Goal: Contribute content: Add original content to the website for others to see

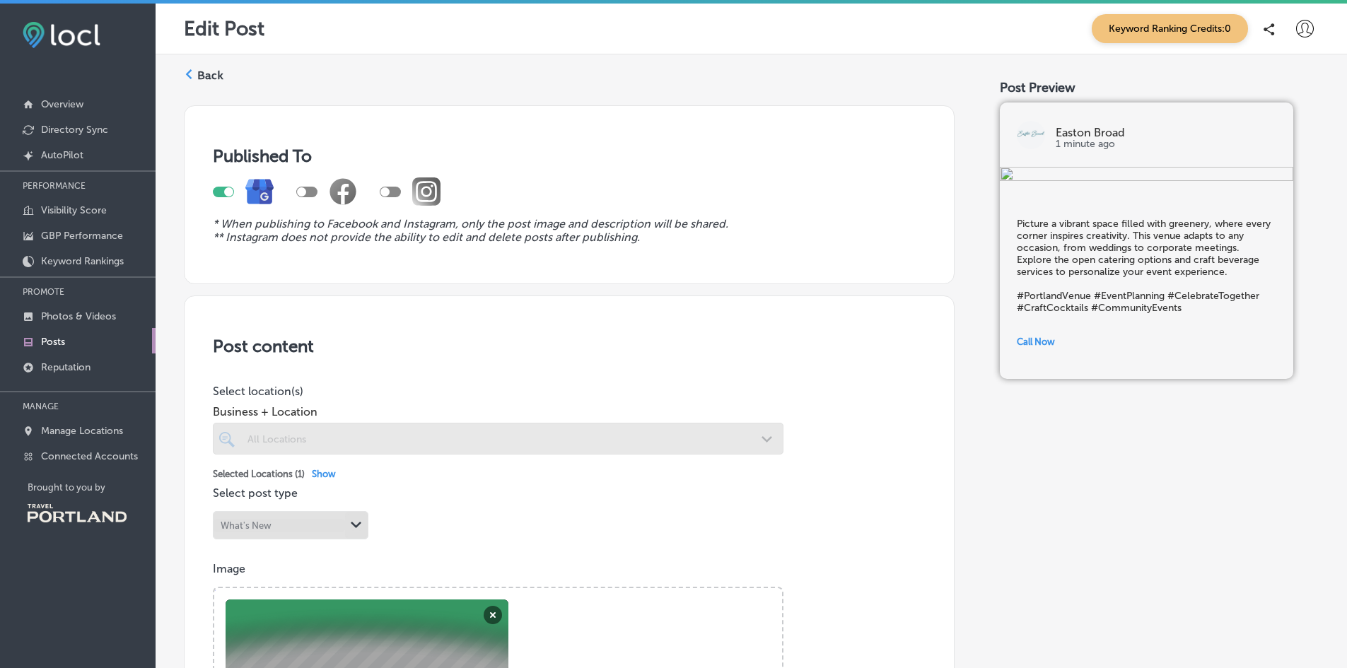
scroll to position [274, 0]
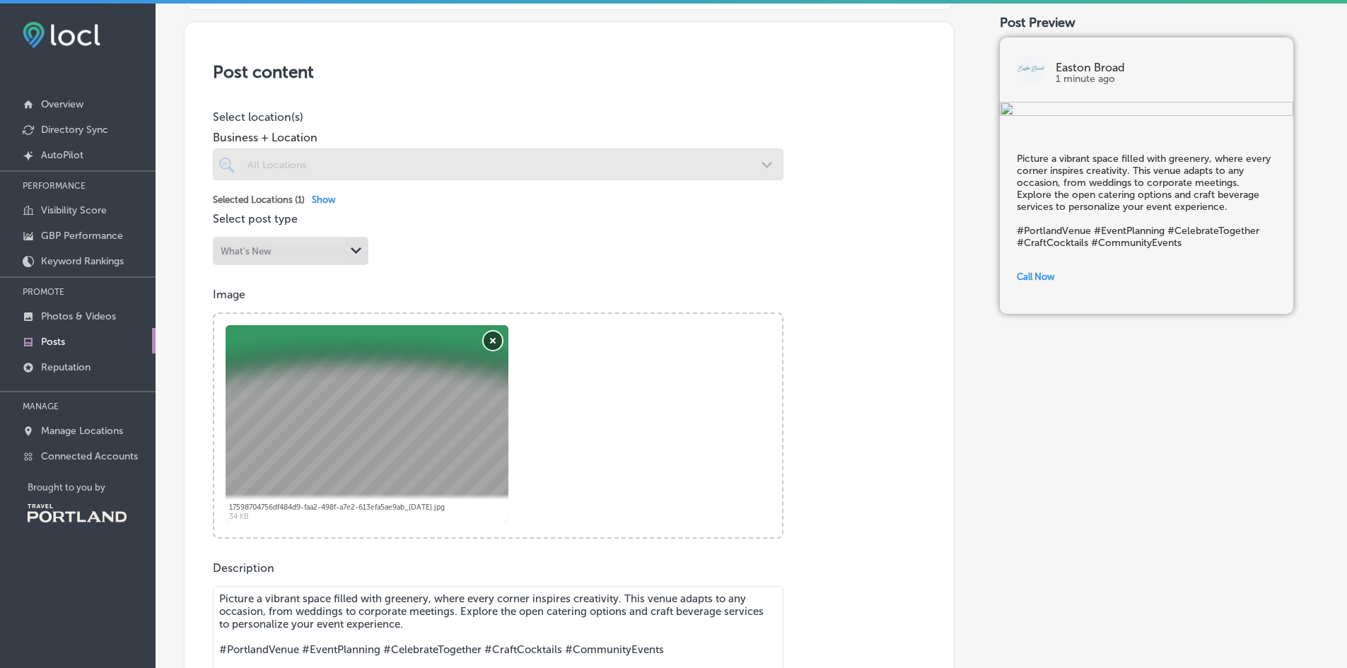
click at [486, 342] on button "Remove" at bounding box center [493, 341] width 18 height 18
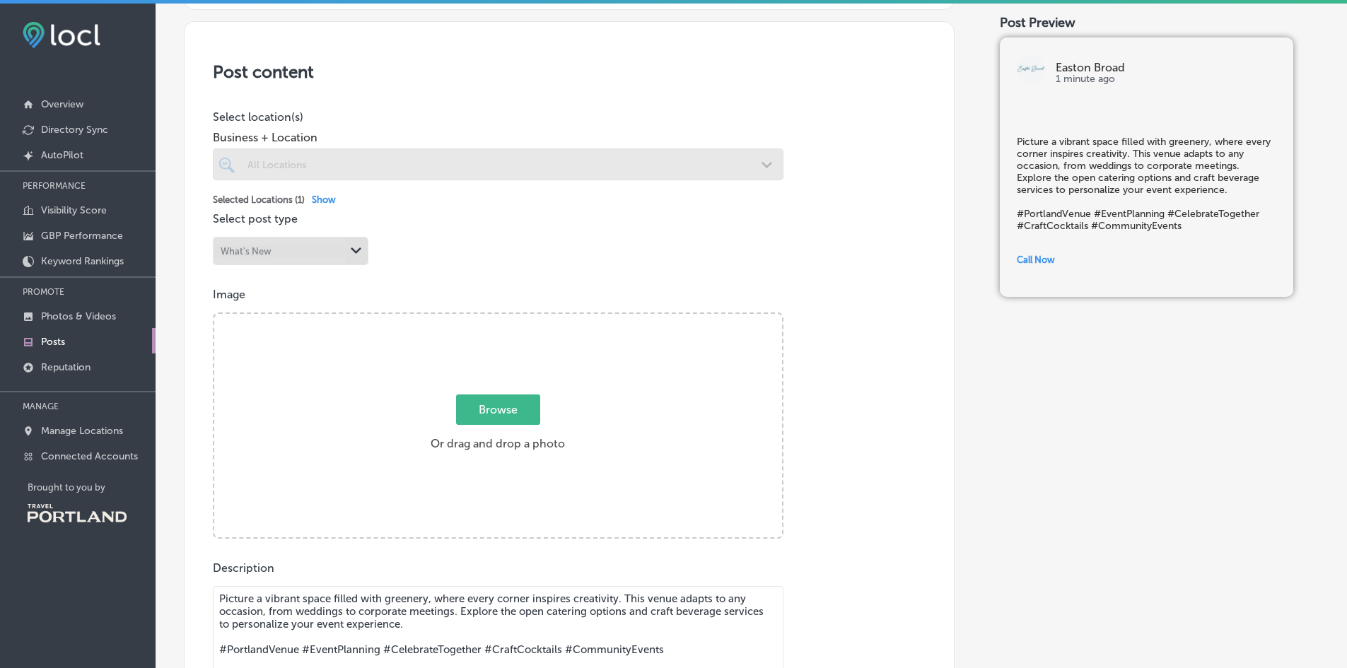
click at [485, 407] on span "Browse" at bounding box center [498, 409] width 84 height 30
click at [485, 318] on input "Browse Or drag and drop a photo" at bounding box center [498, 316] width 568 height 4
type input "C:\fakepath\Easton-Broad-Corporate_Lounge-17.jpg"
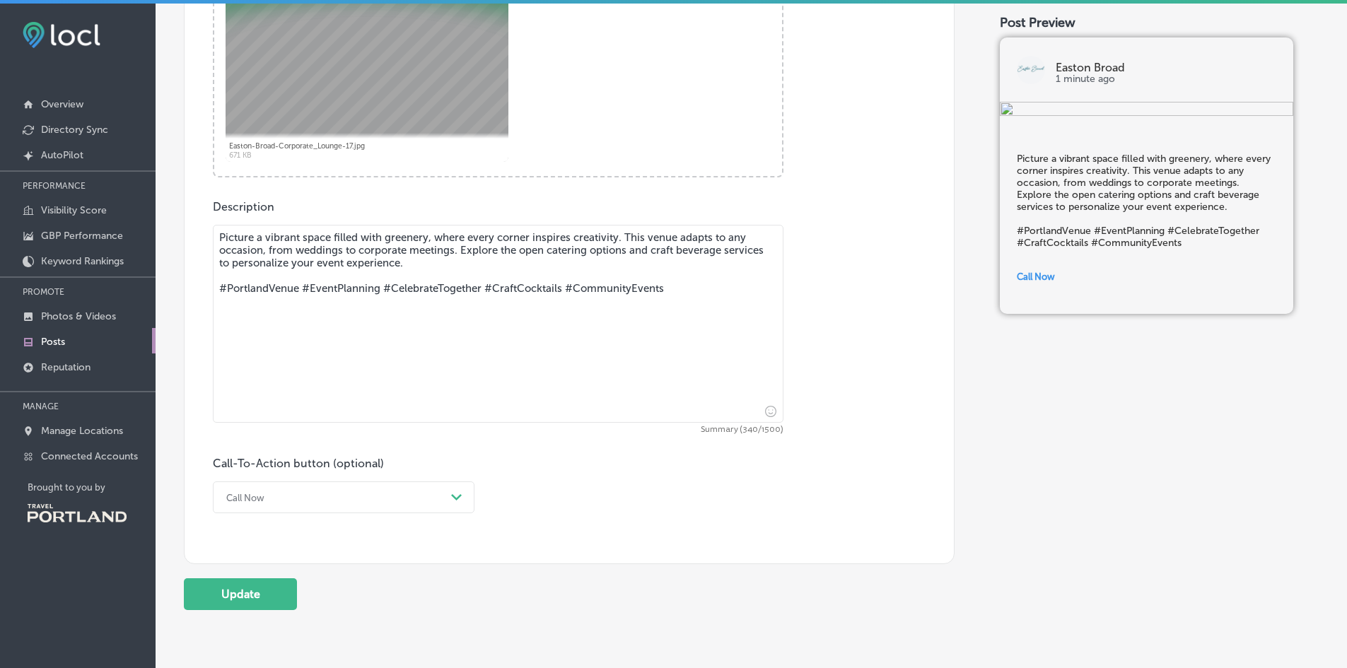
scroll to position [698, 0]
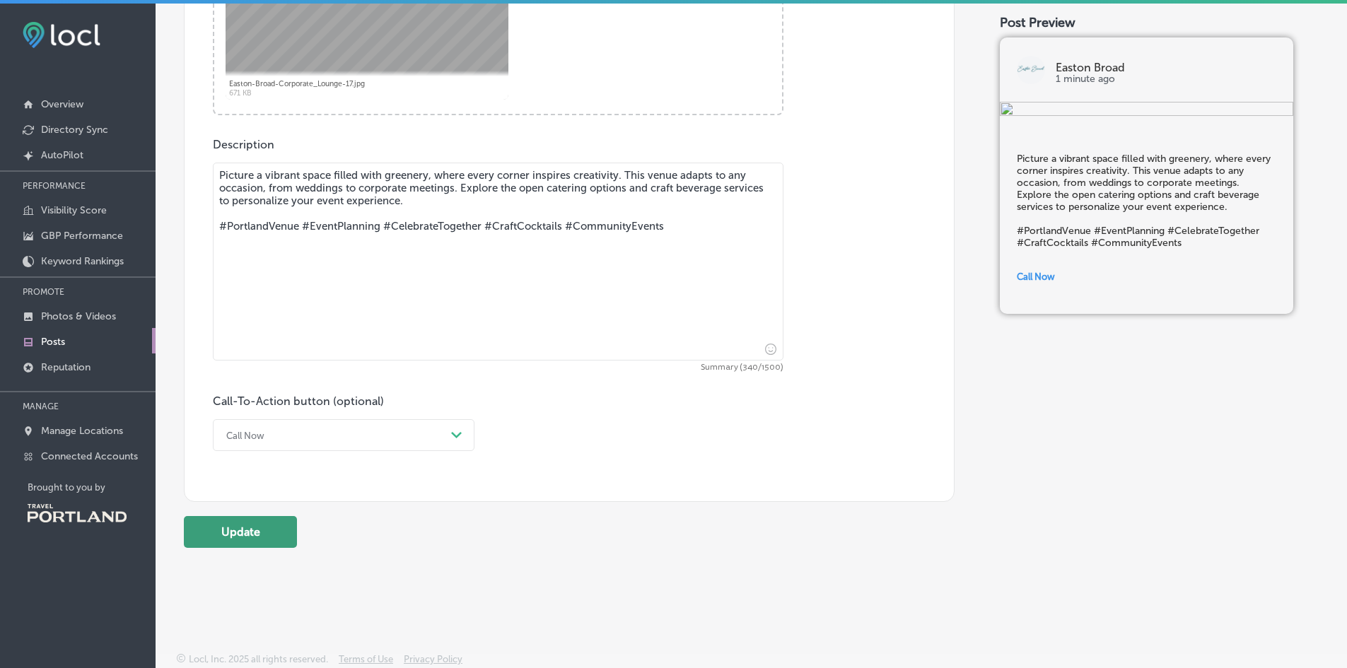
click at [238, 543] on button "Update" at bounding box center [240, 532] width 113 height 32
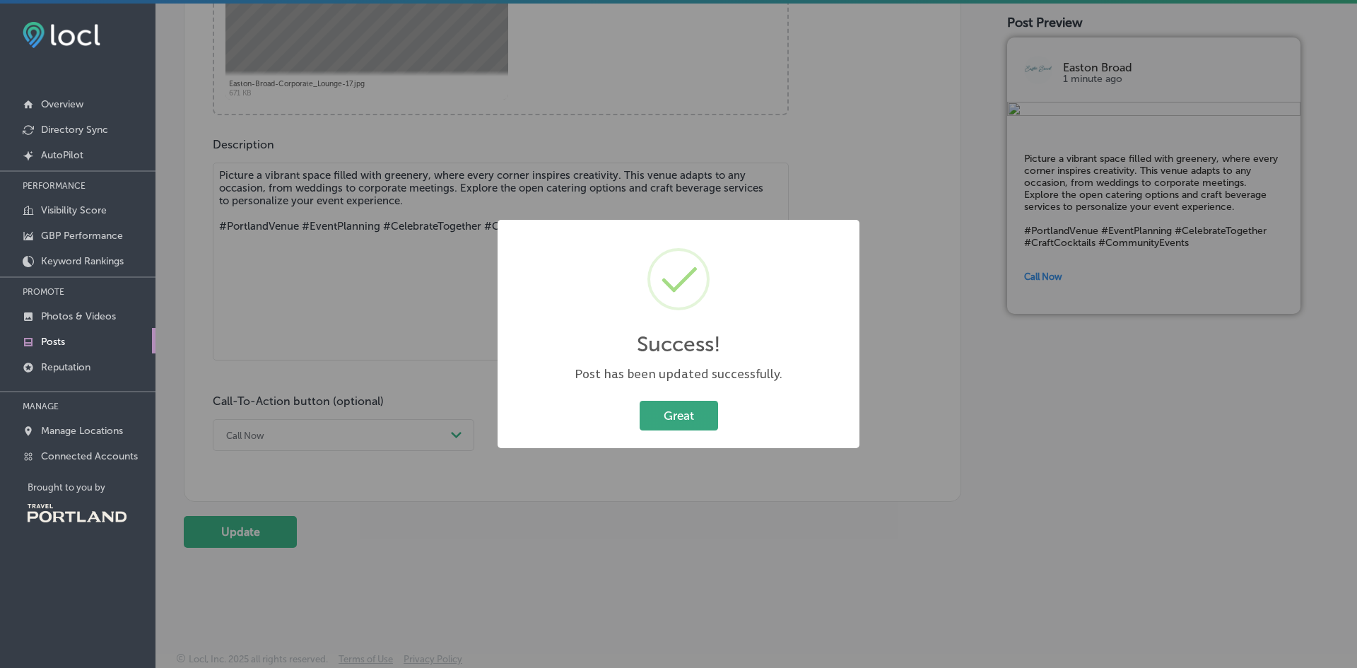
click at [640, 413] on button "Great" at bounding box center [679, 415] width 78 height 29
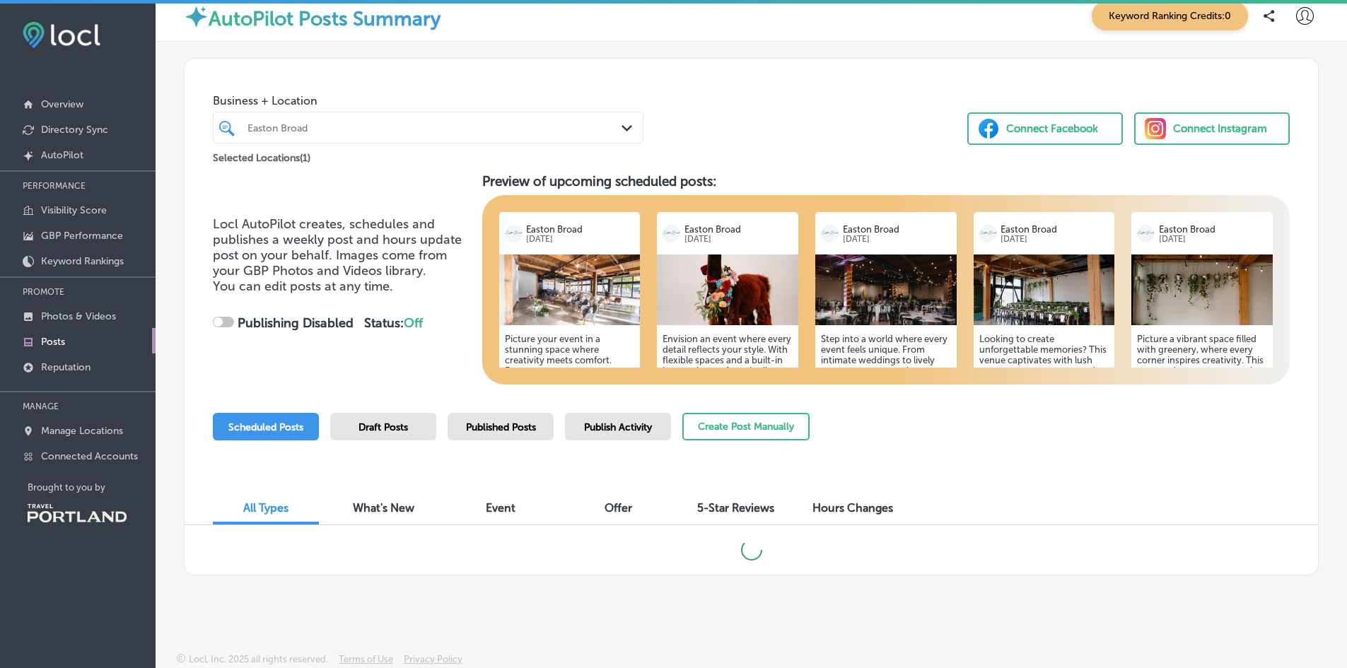
checkbox input "true"
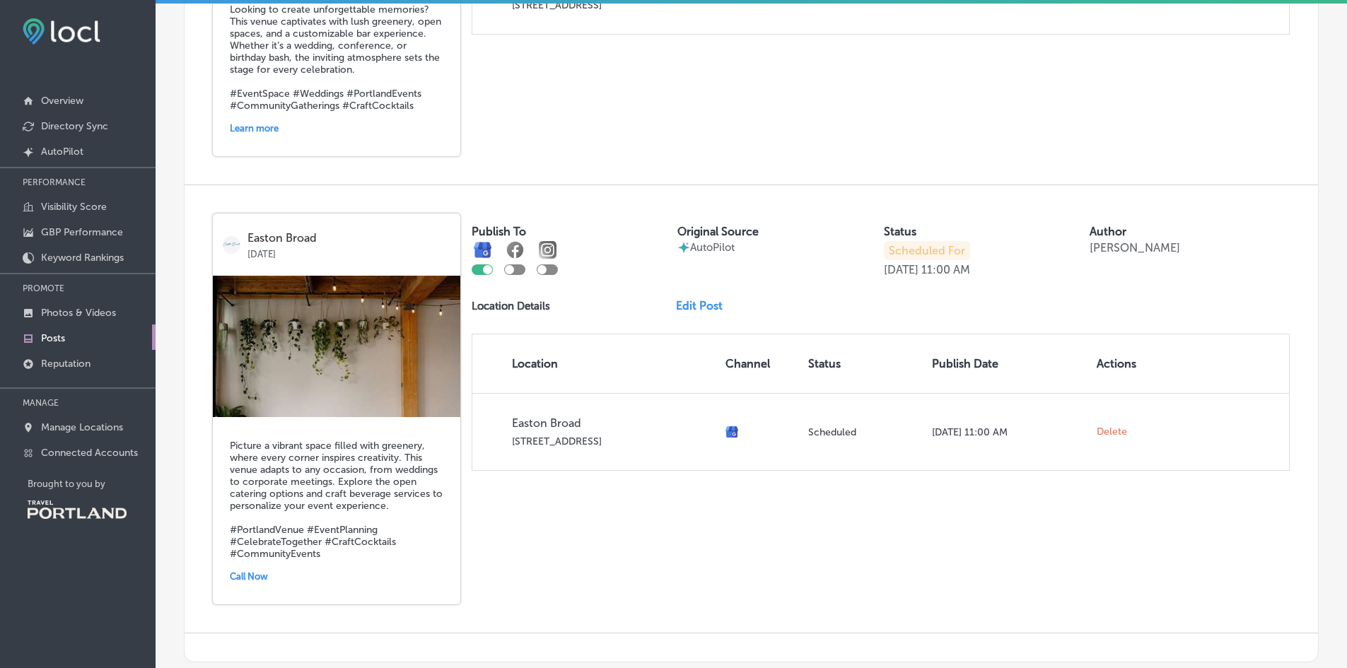
scroll to position [2121, 0]
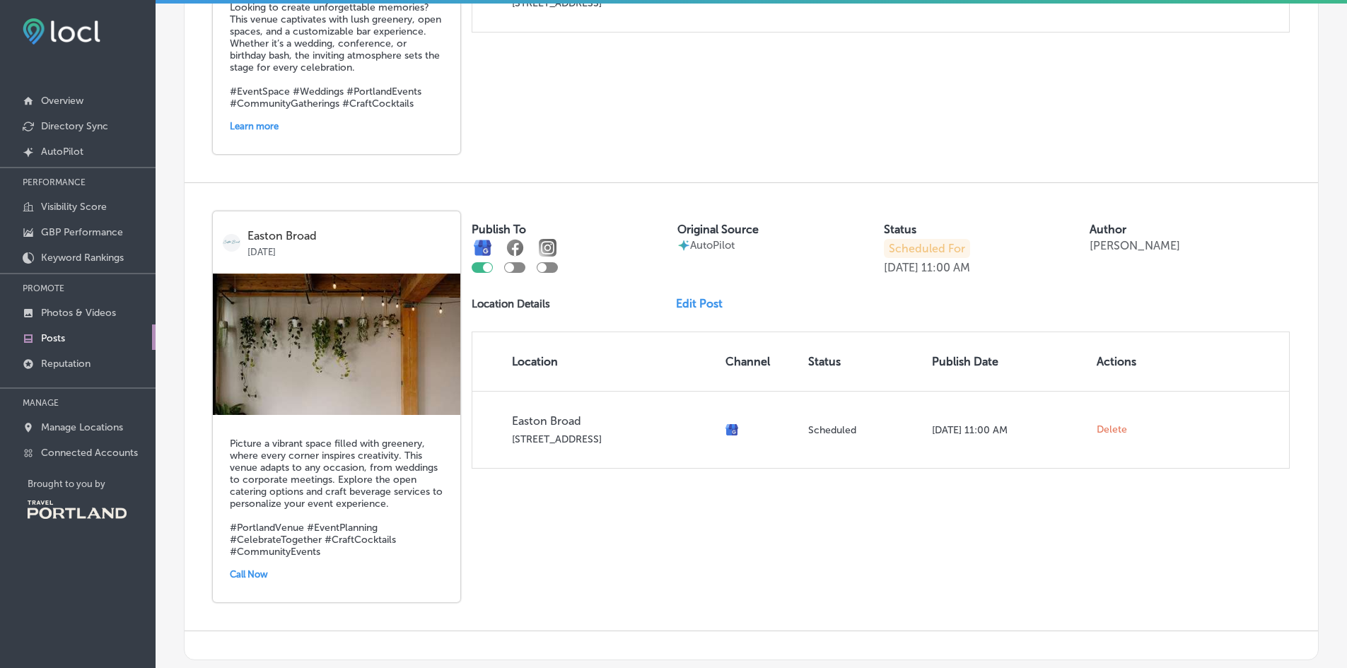
click at [362, 446] on div "Picture a vibrant space filled with greenery, where every corner inspires creat…" at bounding box center [336, 508] width 247 height 187
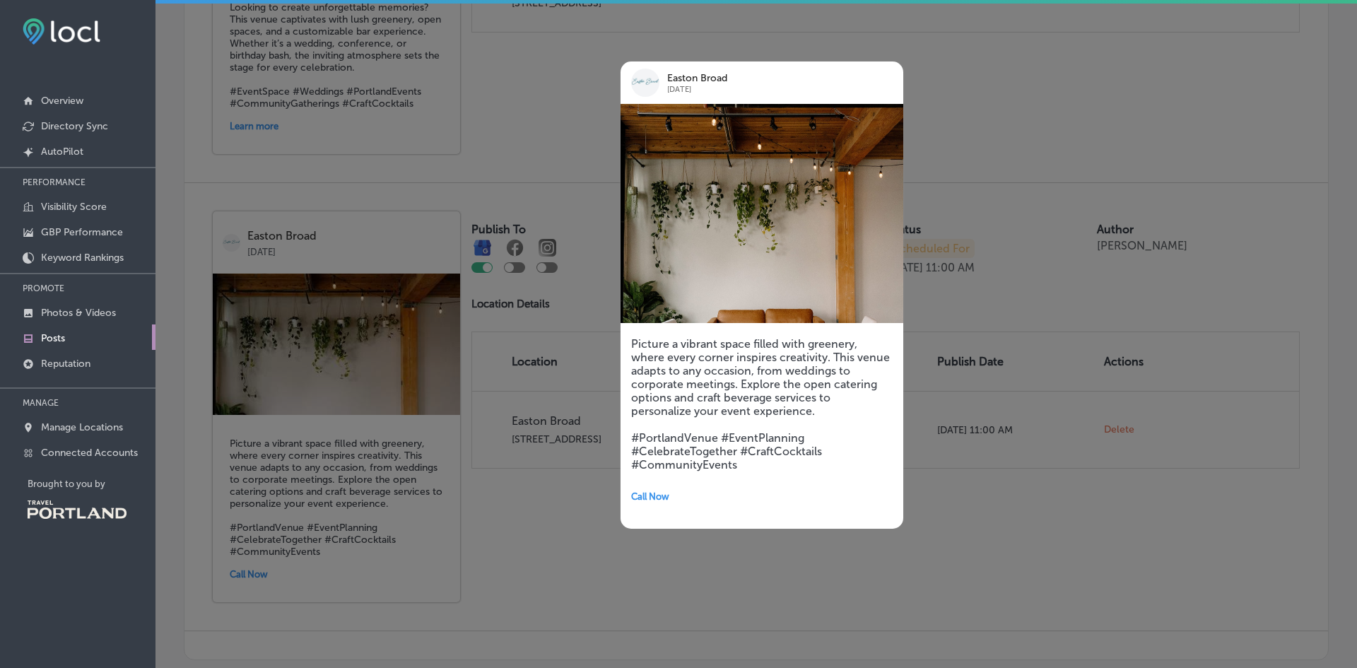
click at [551, 165] on div at bounding box center [678, 334] width 1357 height 668
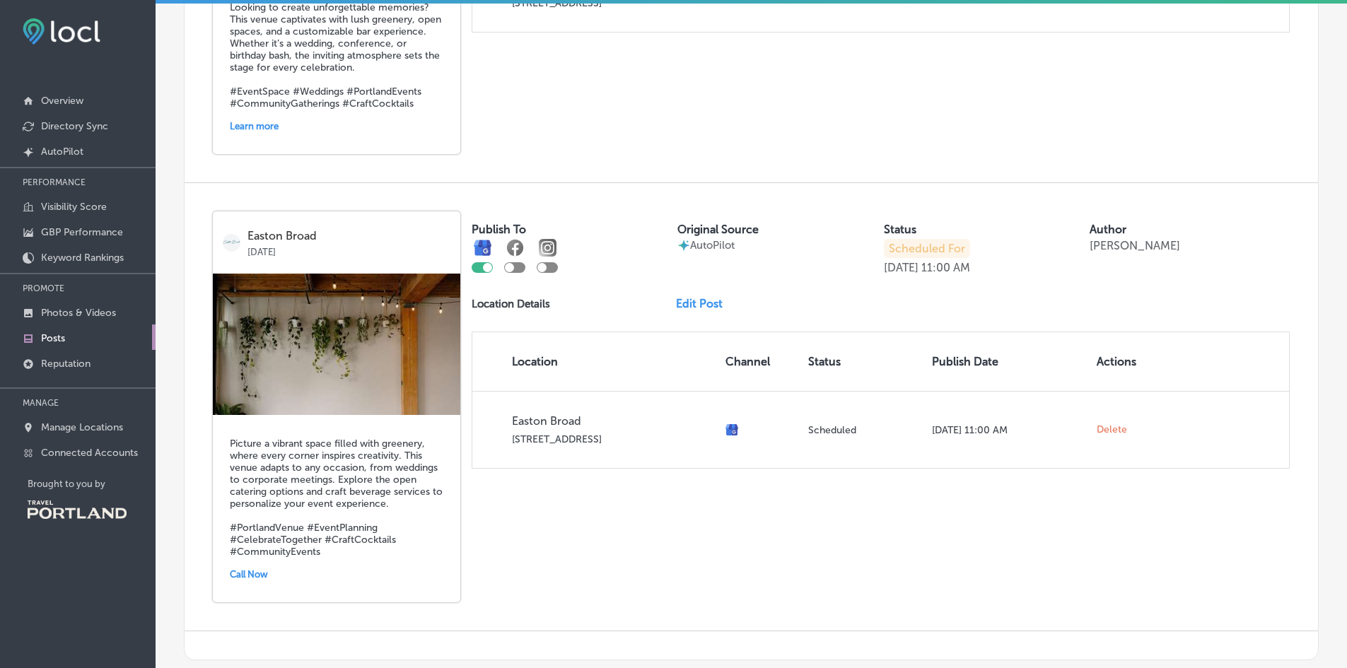
click at [703, 308] on div "Publish To Original Source AutoPilot Status Scheduled For [DATE] 11:00 AM Autho…" at bounding box center [881, 339] width 818 height 257
click at [699, 310] on link "Edit Post" at bounding box center [705, 303] width 58 height 13
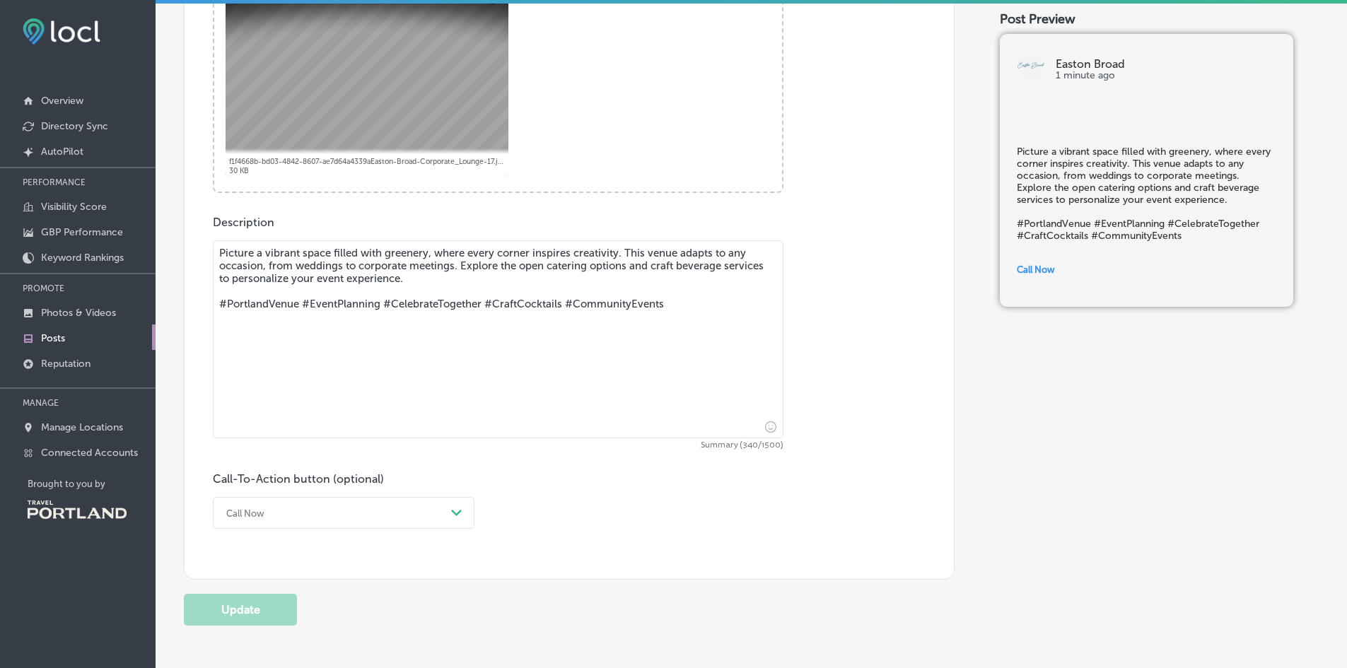
scroll to position [698, 0]
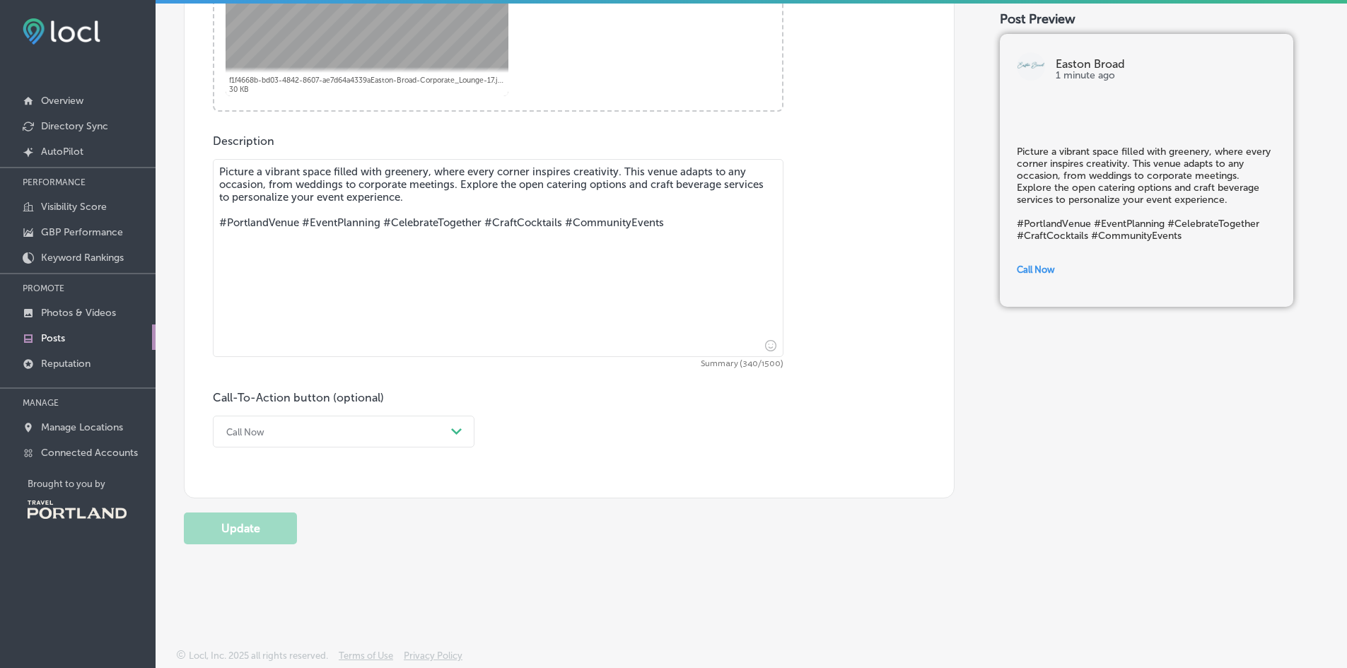
click at [364, 429] on div "Call Now" at bounding box center [332, 432] width 226 height 22
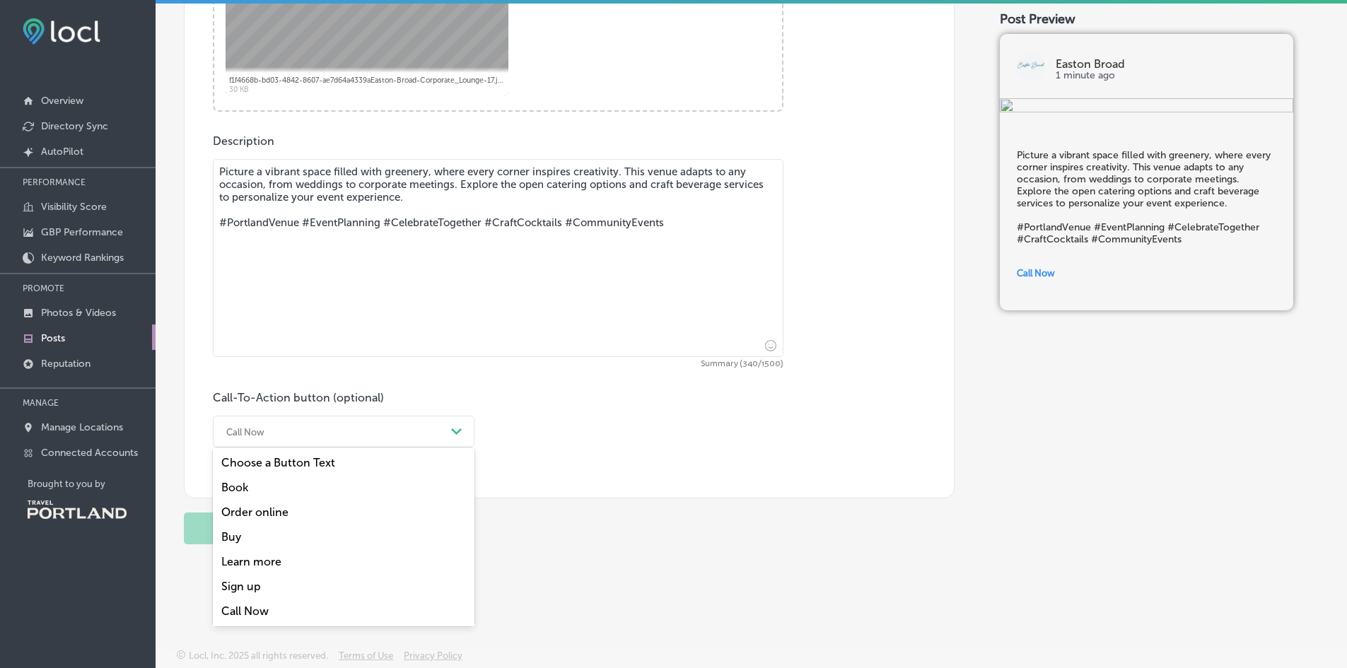
click at [271, 558] on div "Learn more" at bounding box center [344, 561] width 262 height 25
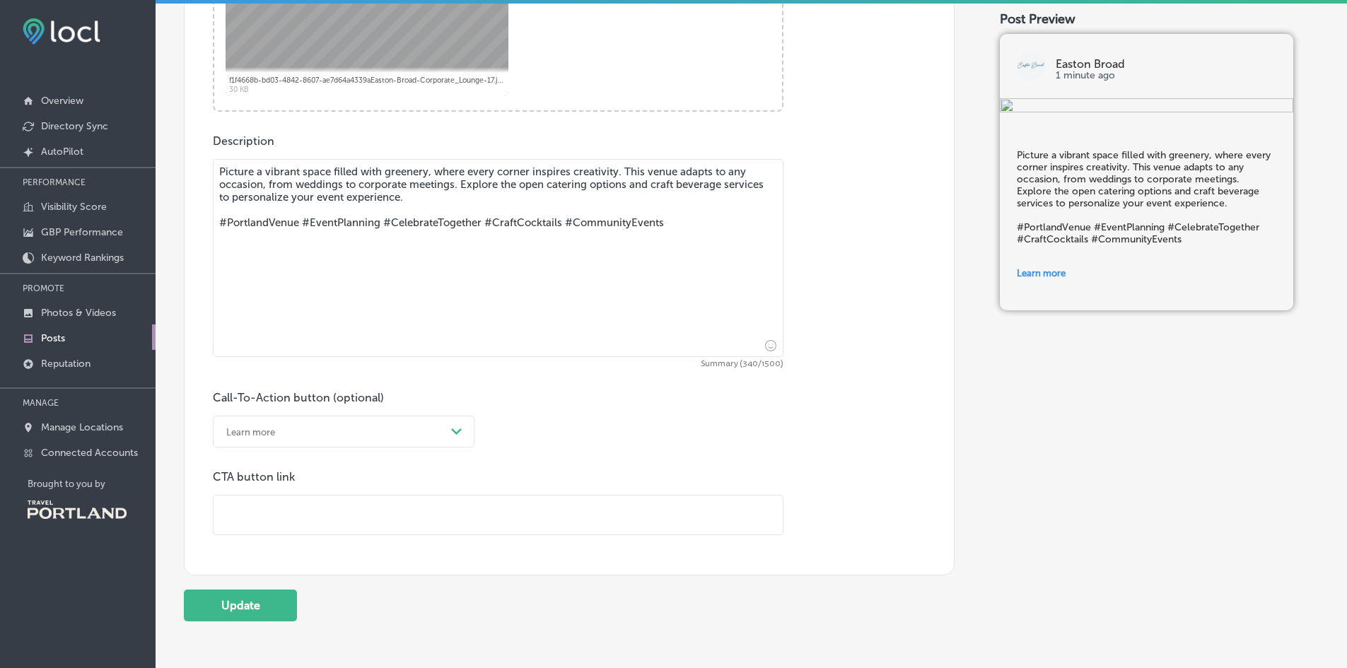
click at [273, 512] on input "text" at bounding box center [497, 515] width 569 height 39
type input "[URL][DOMAIN_NAME]"
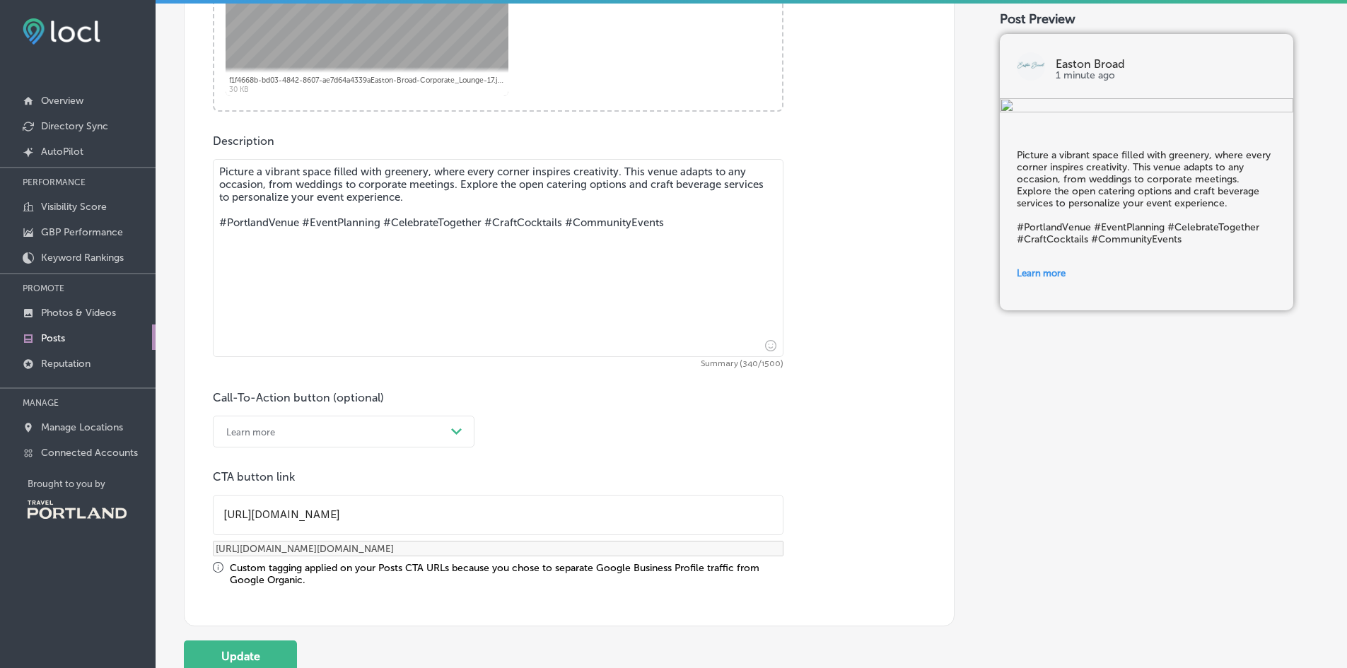
scroll to position [826, 0]
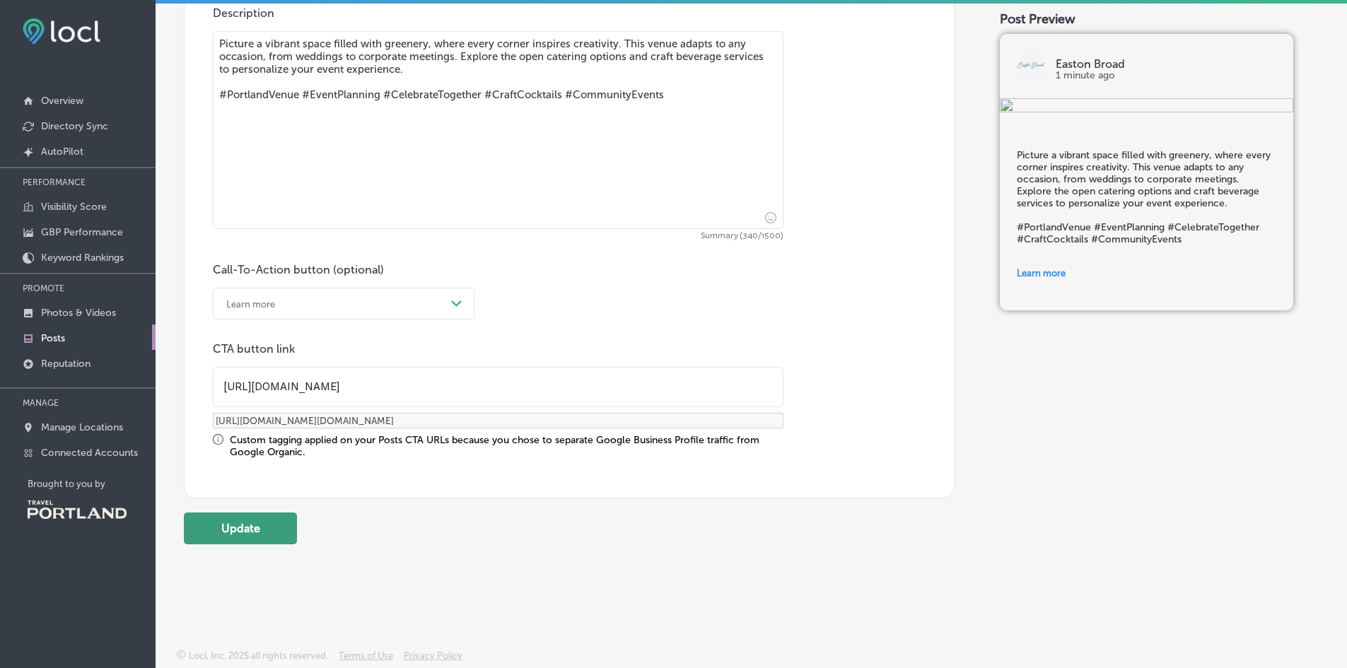
click at [238, 530] on button "Update" at bounding box center [240, 529] width 113 height 32
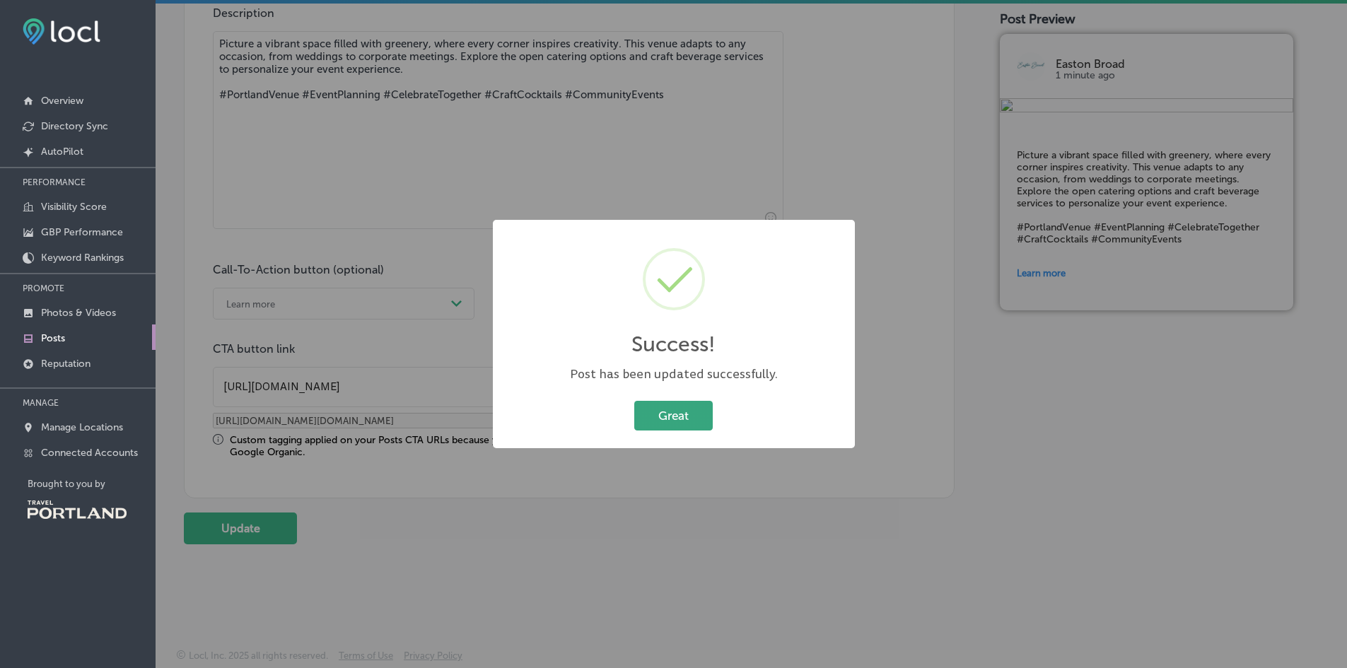
click at [650, 406] on button "Great" at bounding box center [673, 415] width 78 height 29
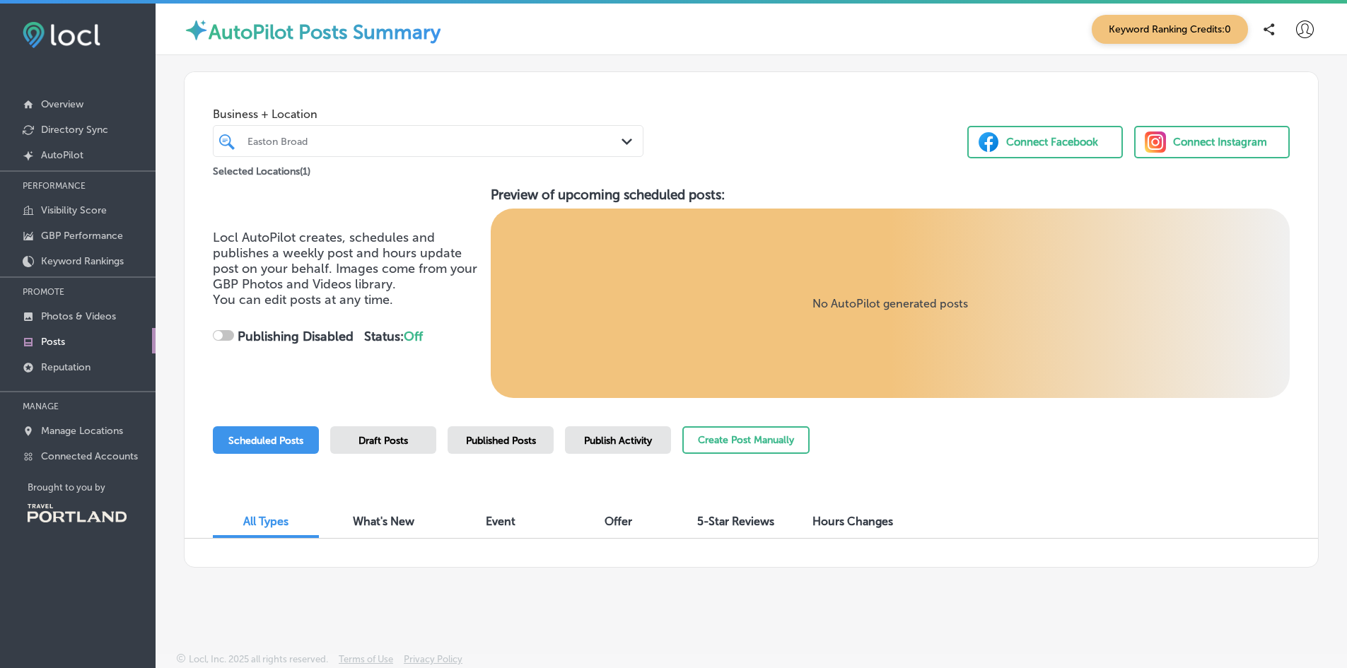
checkbox input "true"
